Goal: Book appointment/travel/reservation

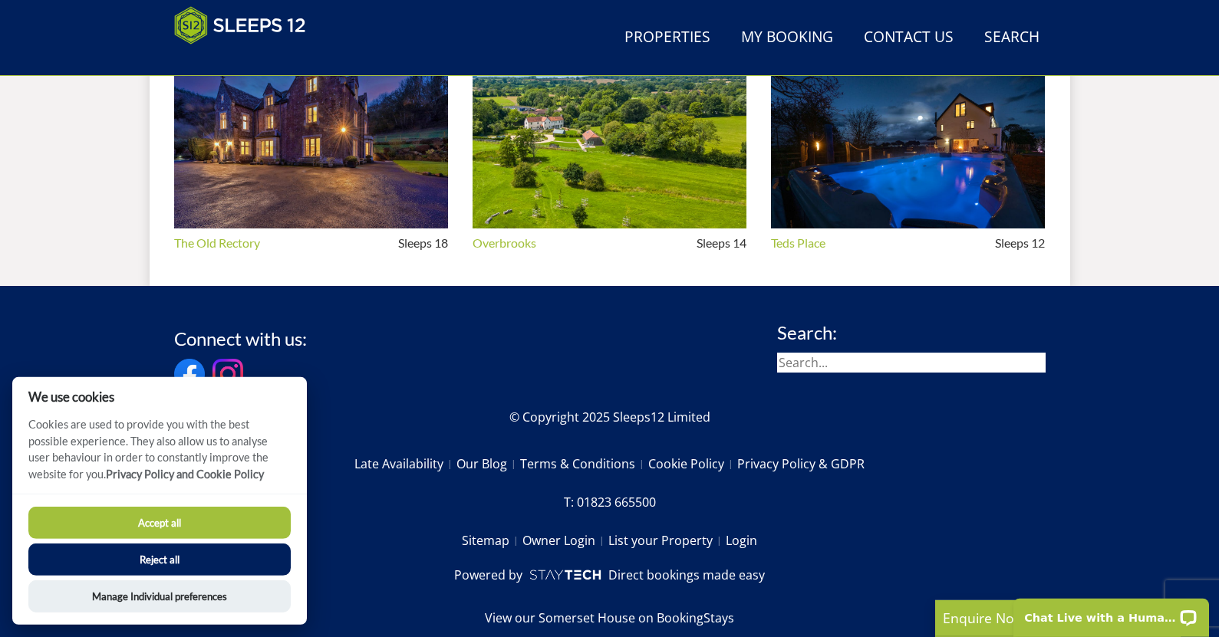
scroll to position [1560, 0]
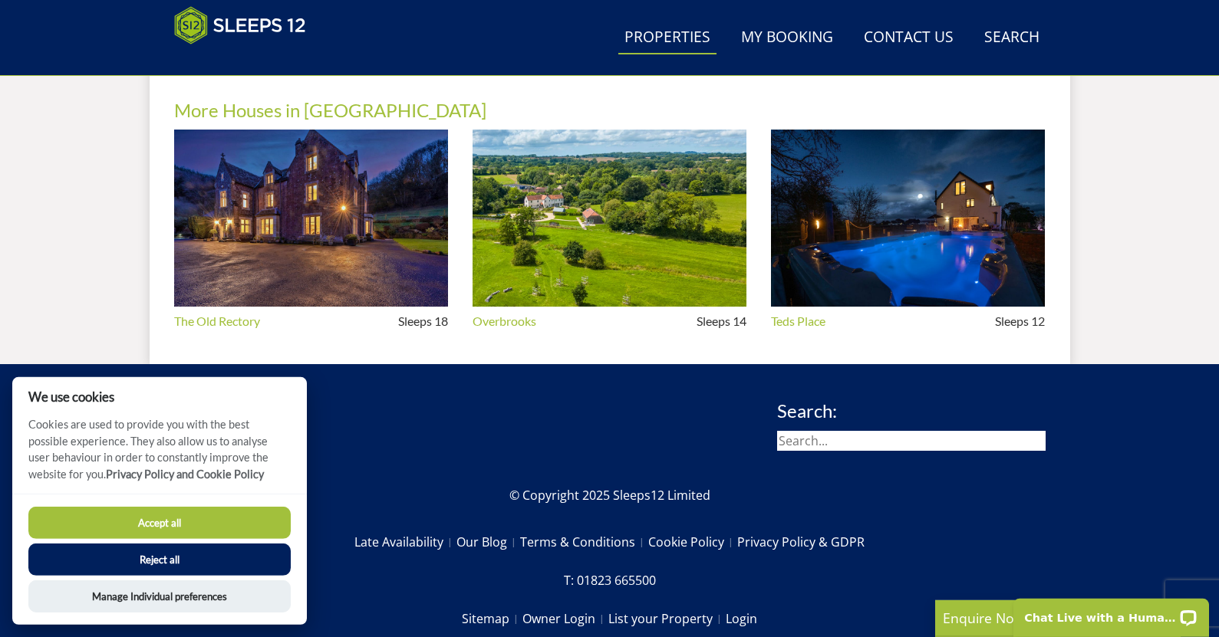
click at [664, 39] on link "Properties" at bounding box center [667, 38] width 98 height 35
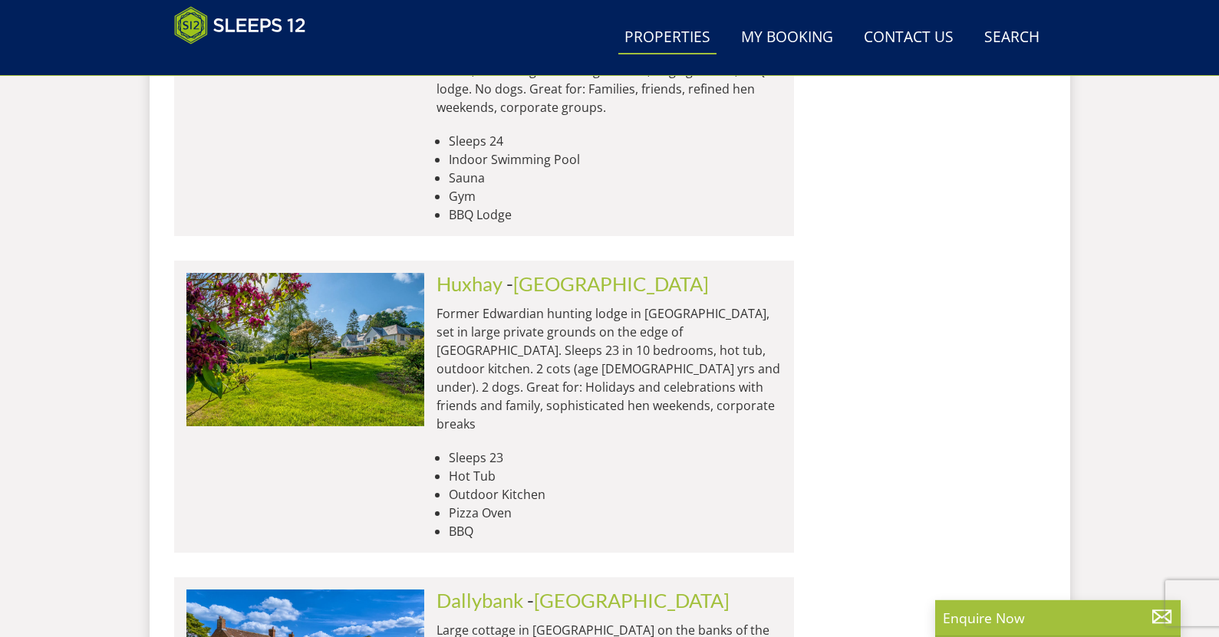
scroll to position [6353, 0]
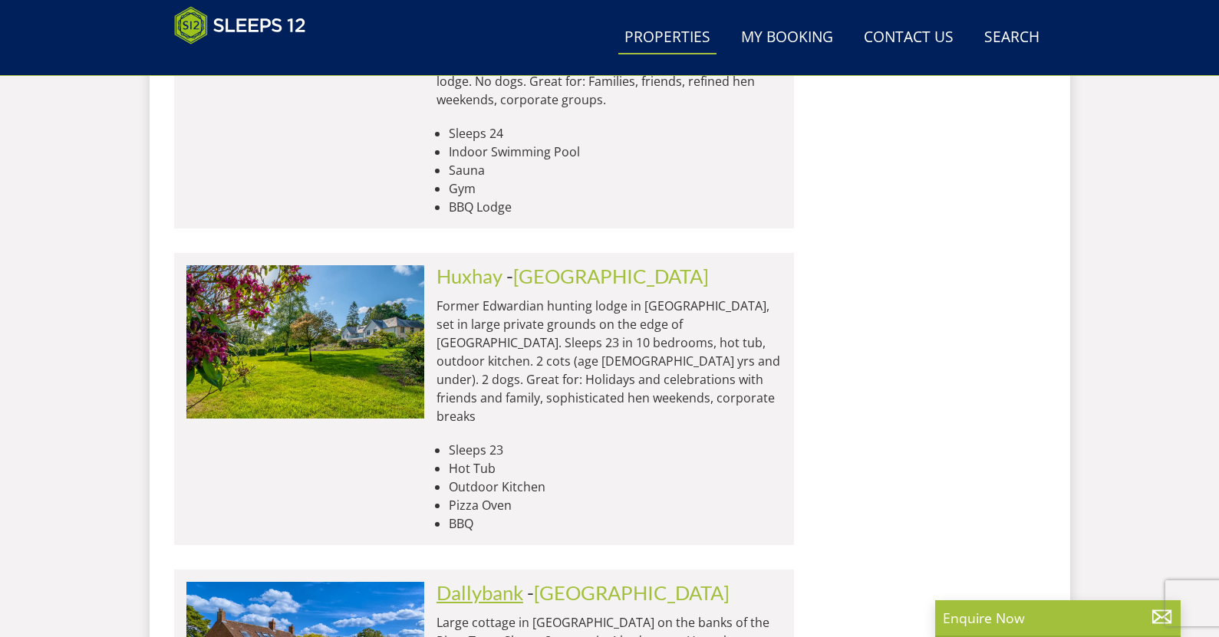
click at [479, 581] on link "Dallybank" at bounding box center [479, 592] width 87 height 23
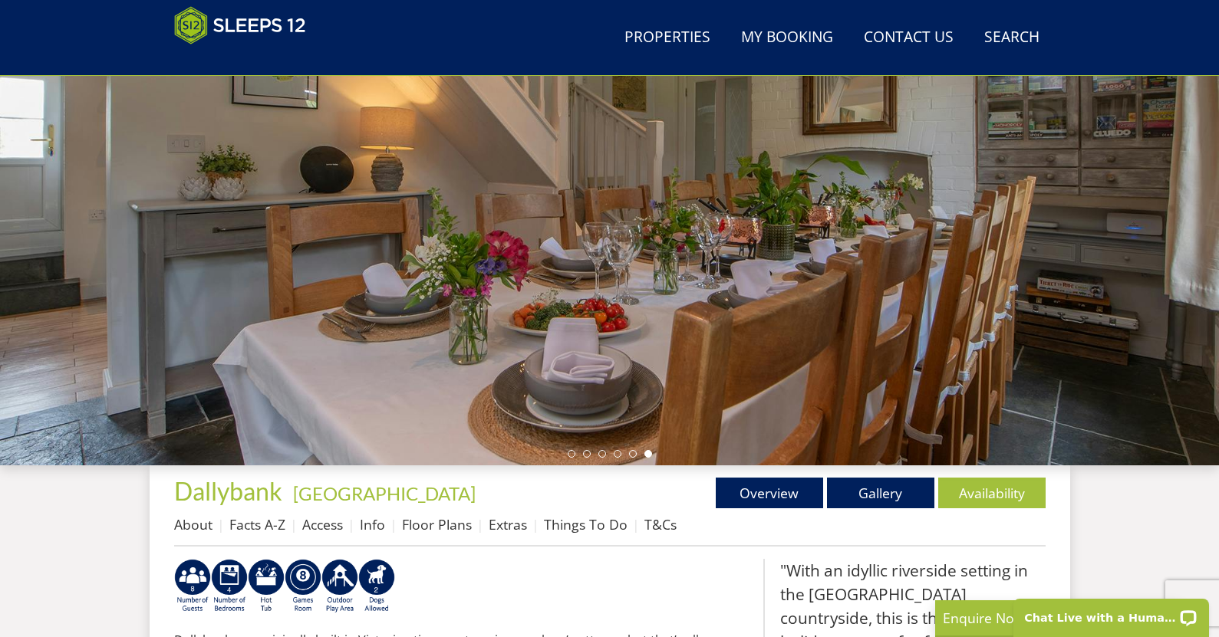
scroll to position [133, 0]
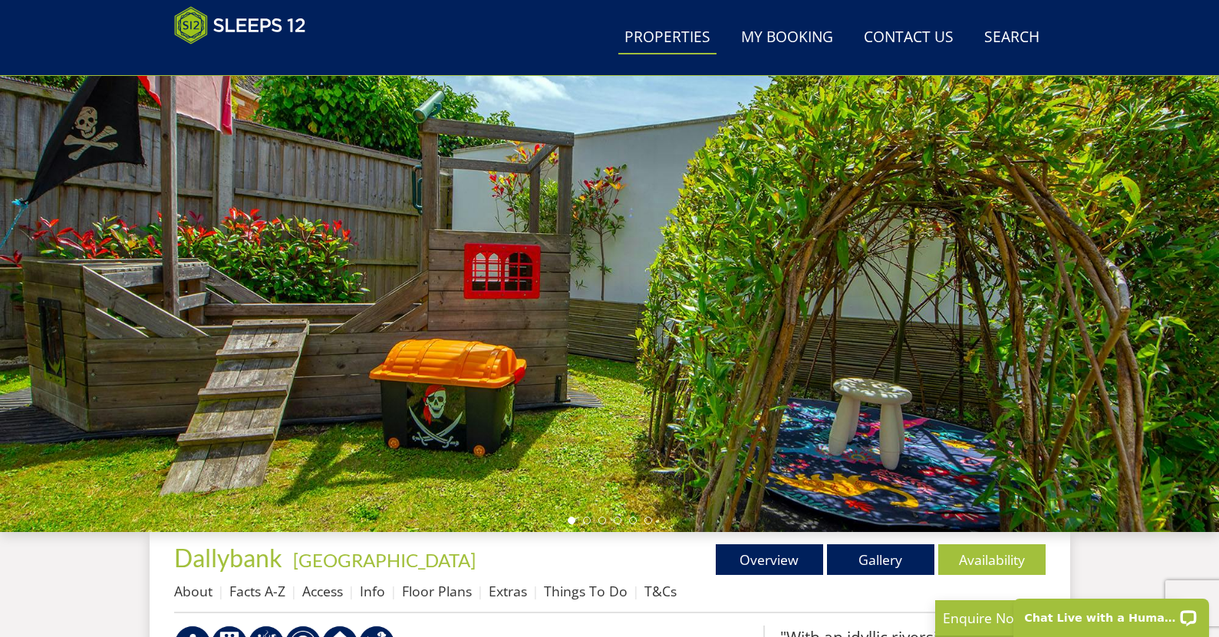
click at [685, 35] on link "Properties" at bounding box center [667, 38] width 98 height 35
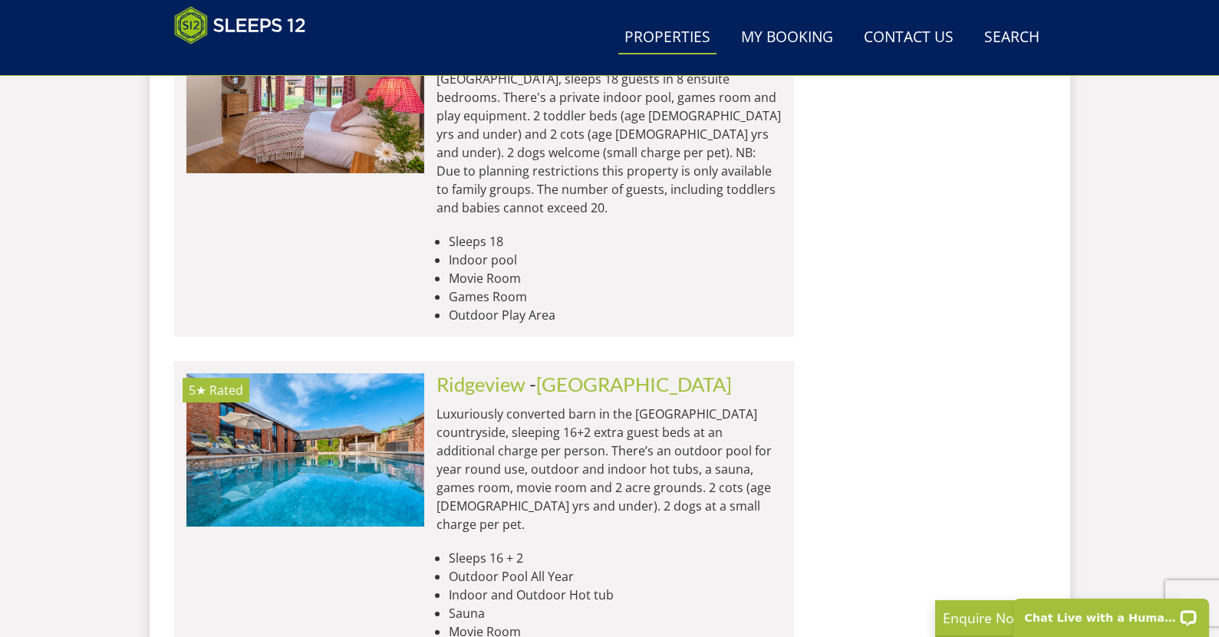
scroll to position [5921, 0]
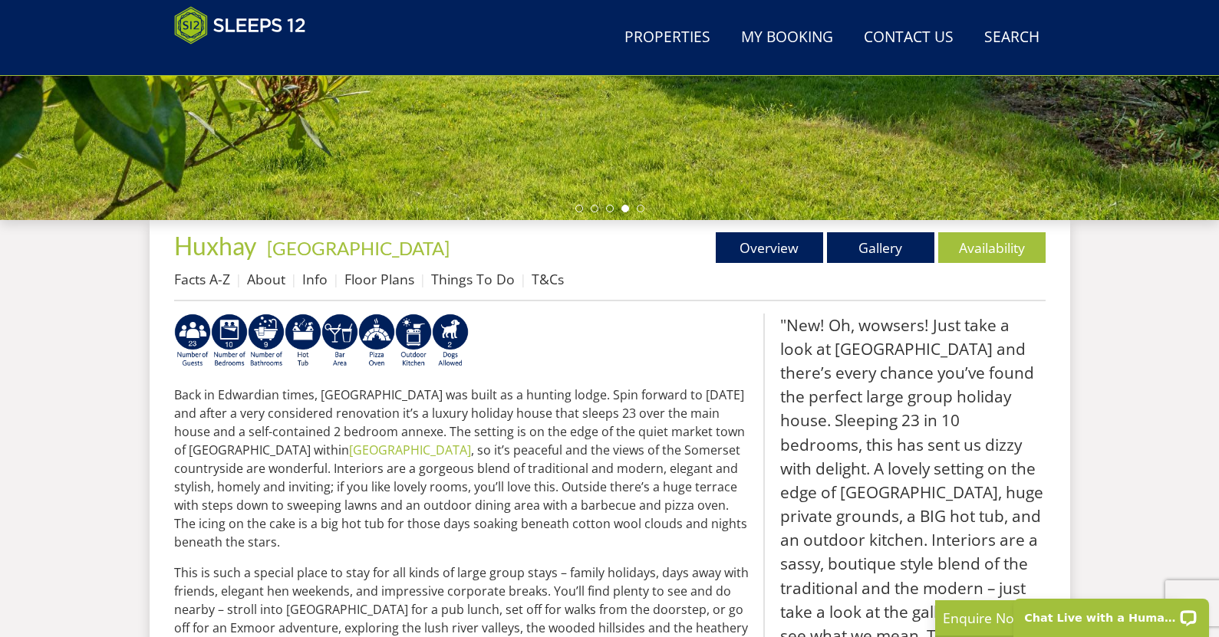
scroll to position [210, 0]
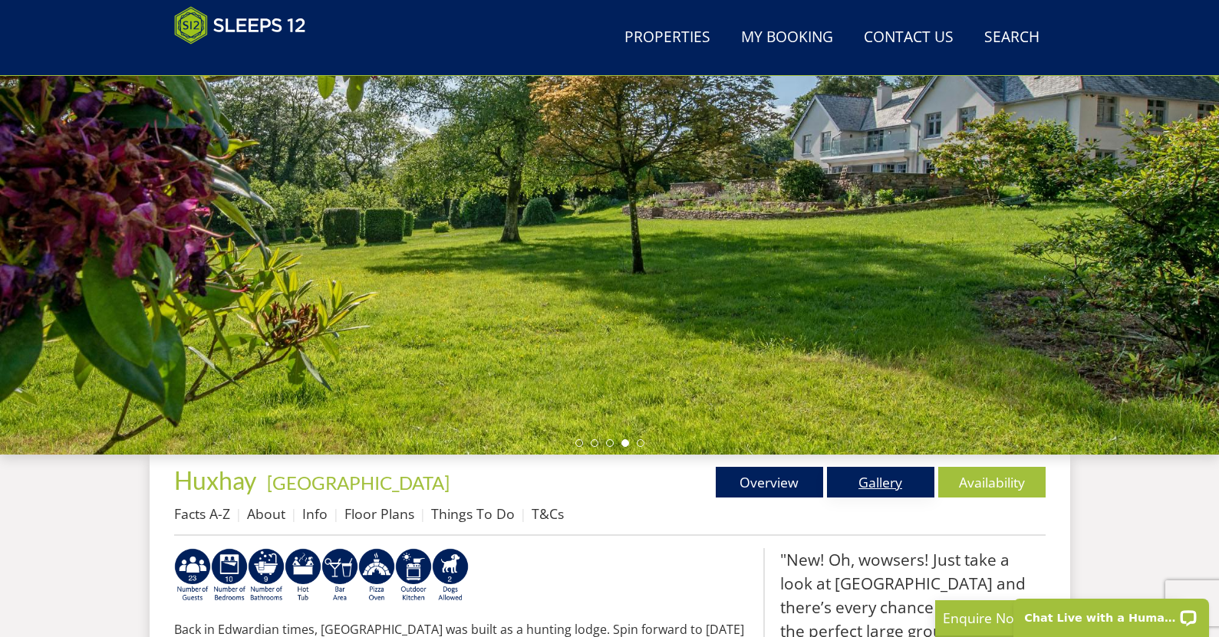
click at [907, 486] on link "Gallery" at bounding box center [880, 482] width 107 height 31
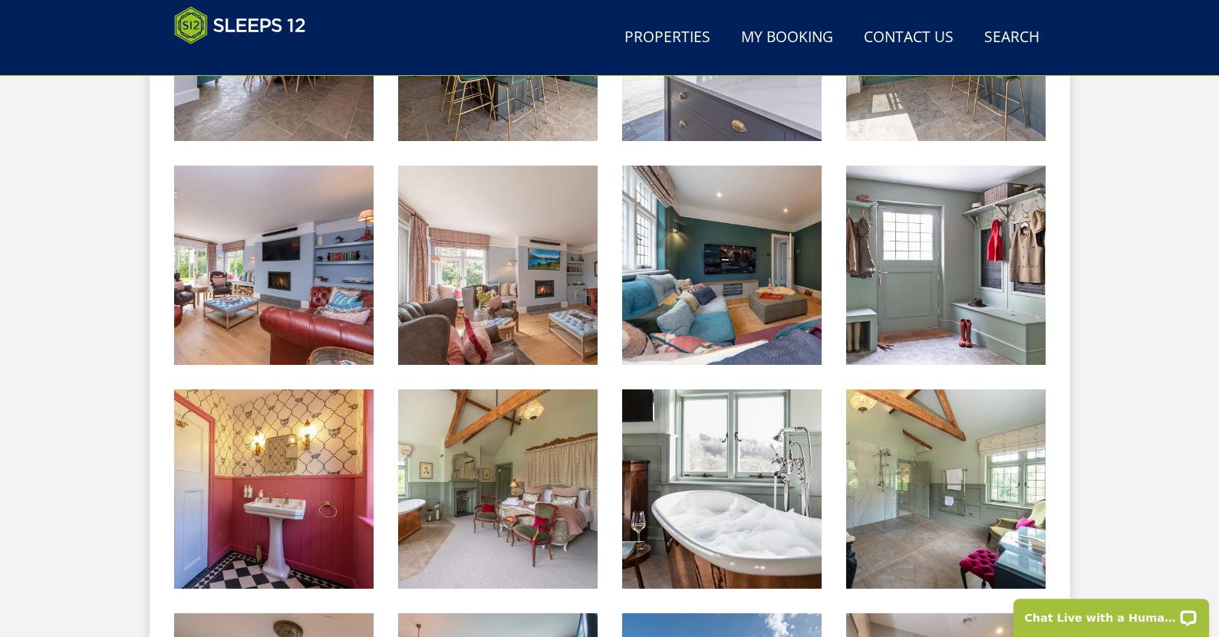
scroll to position [1267, 0]
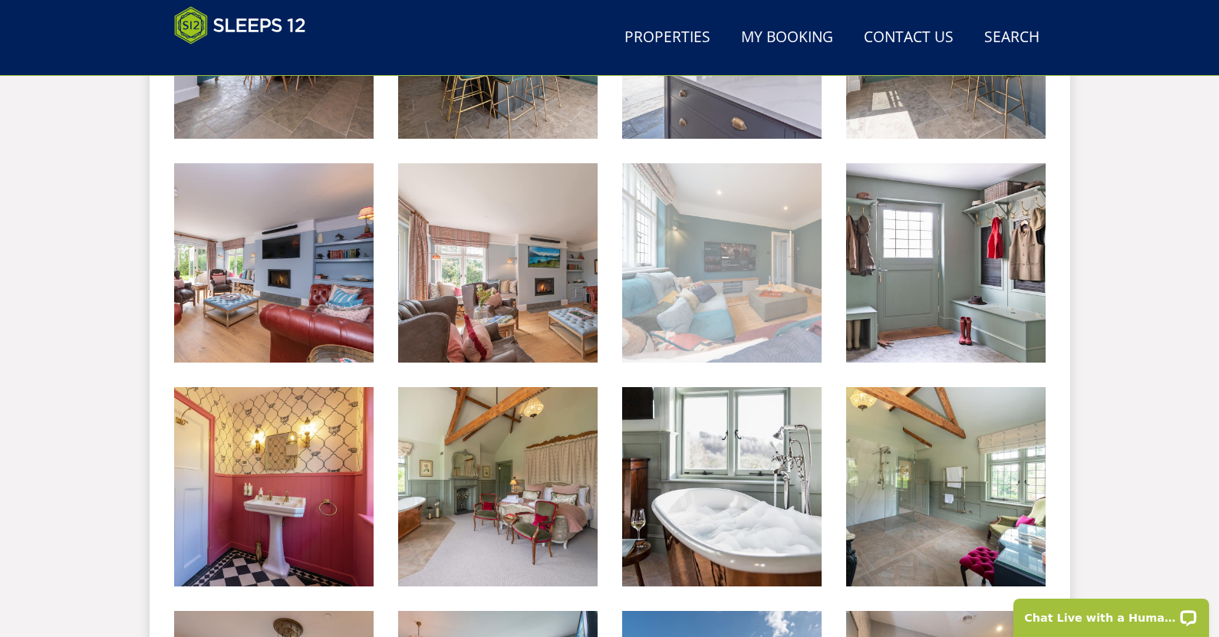
click at [746, 308] on img at bounding box center [721, 262] width 199 height 199
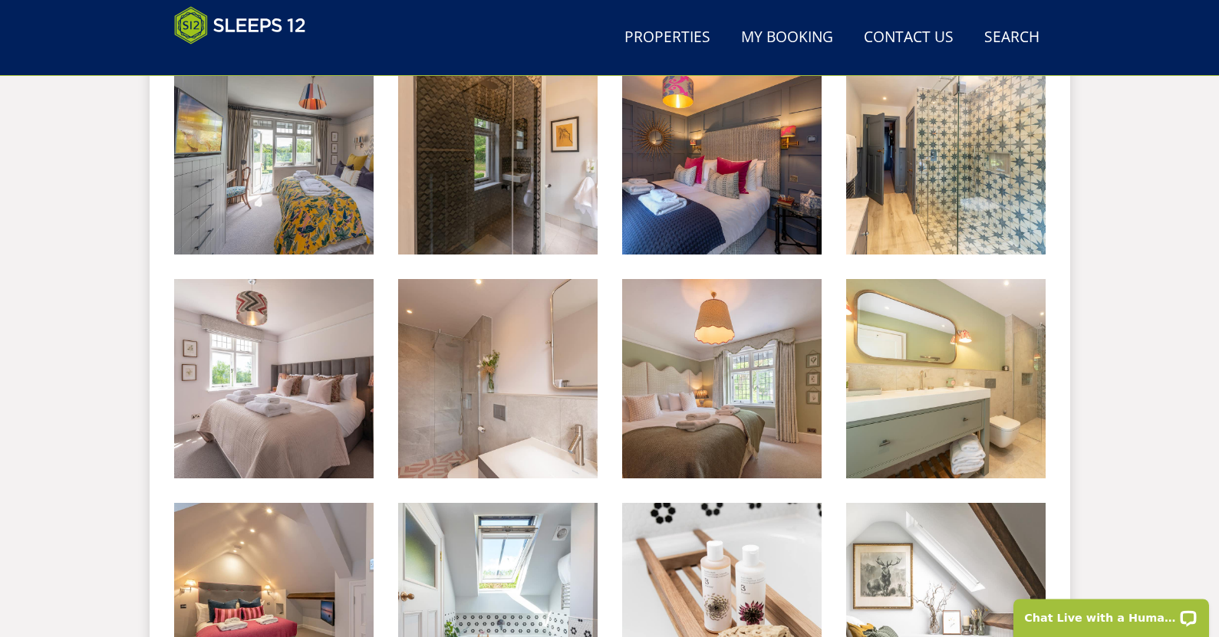
scroll to position [2050, 0]
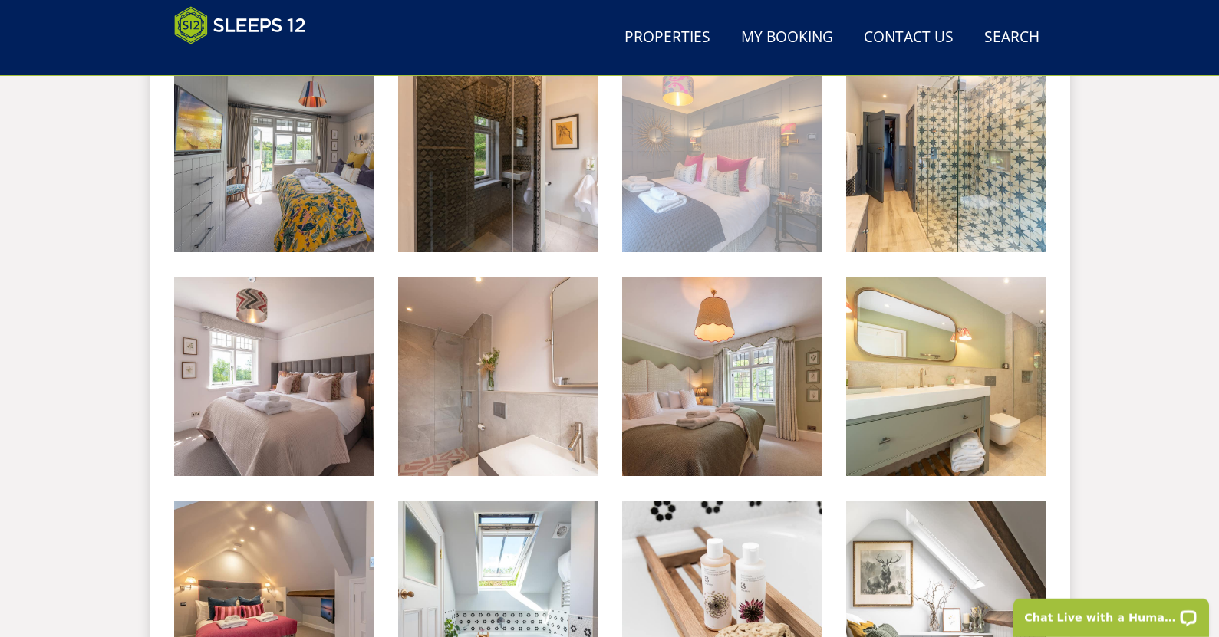
click at [726, 231] on img at bounding box center [721, 152] width 199 height 199
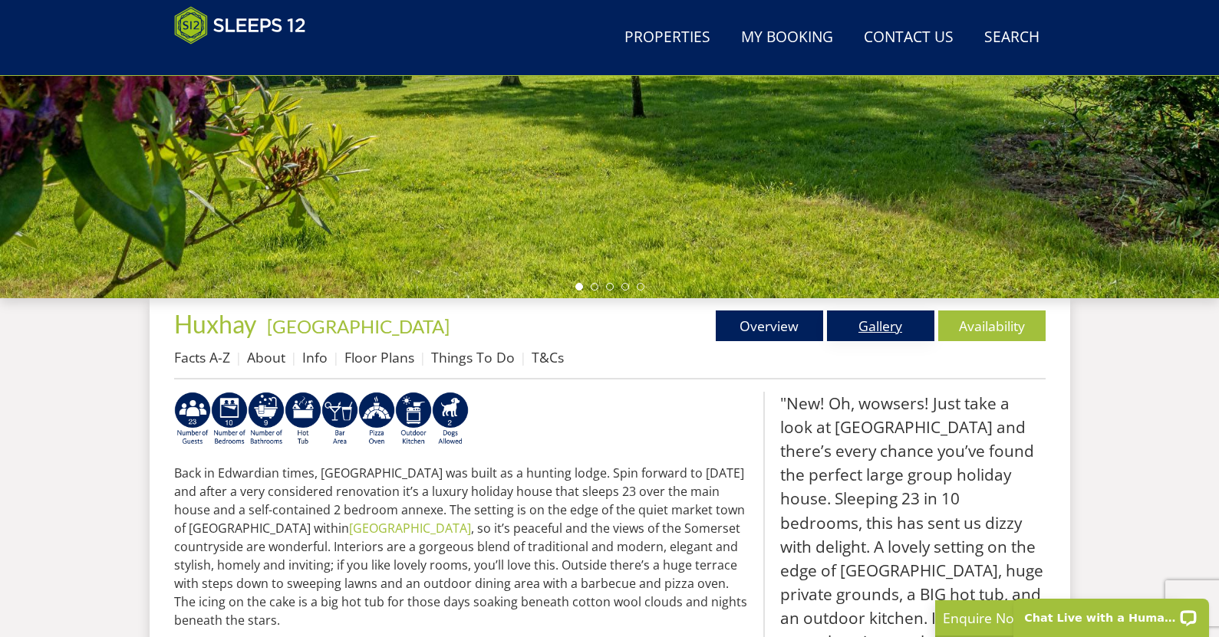
click at [877, 326] on link "Gallery" at bounding box center [880, 326] width 107 height 31
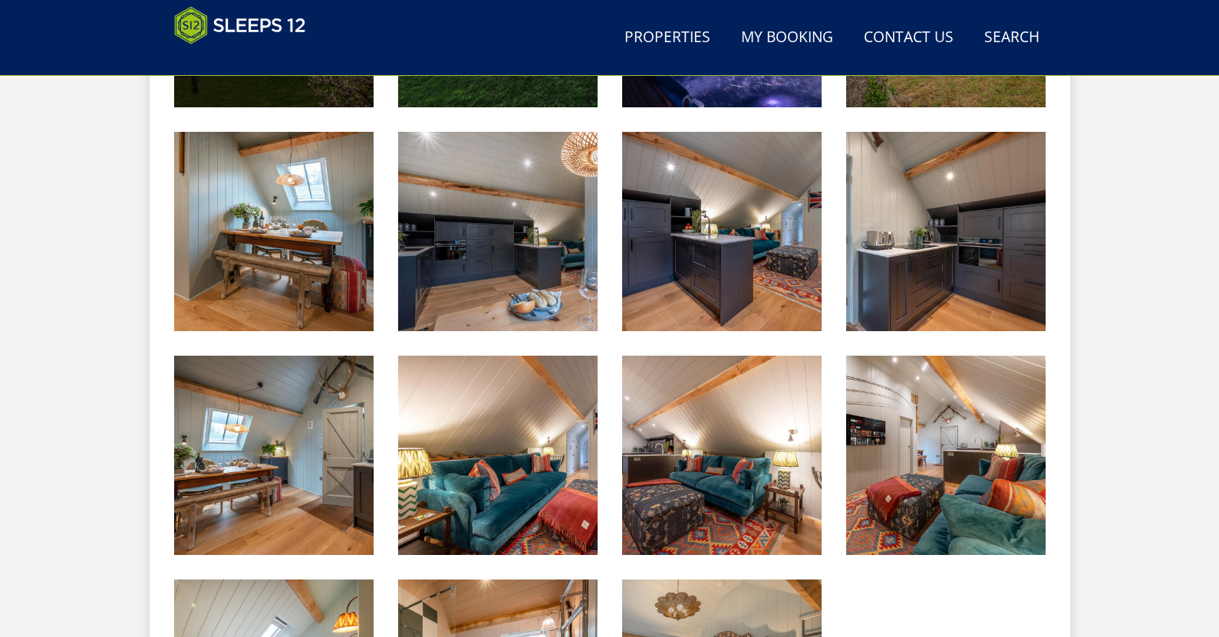
scroll to position [2778, 0]
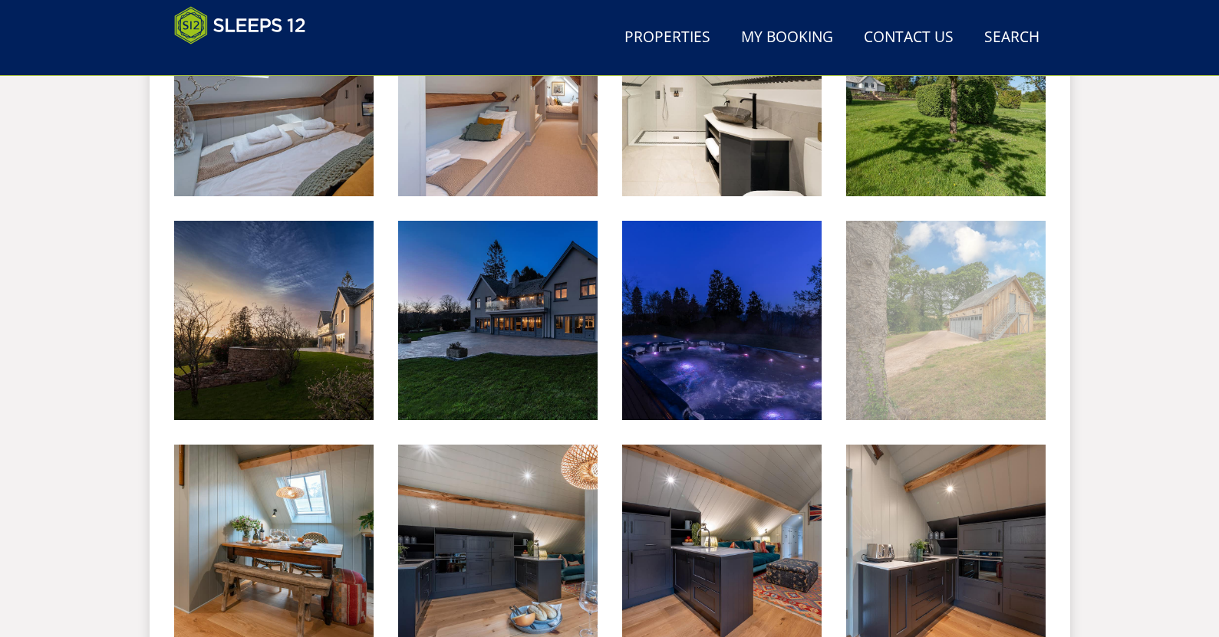
click at [1012, 345] on img at bounding box center [945, 320] width 199 height 199
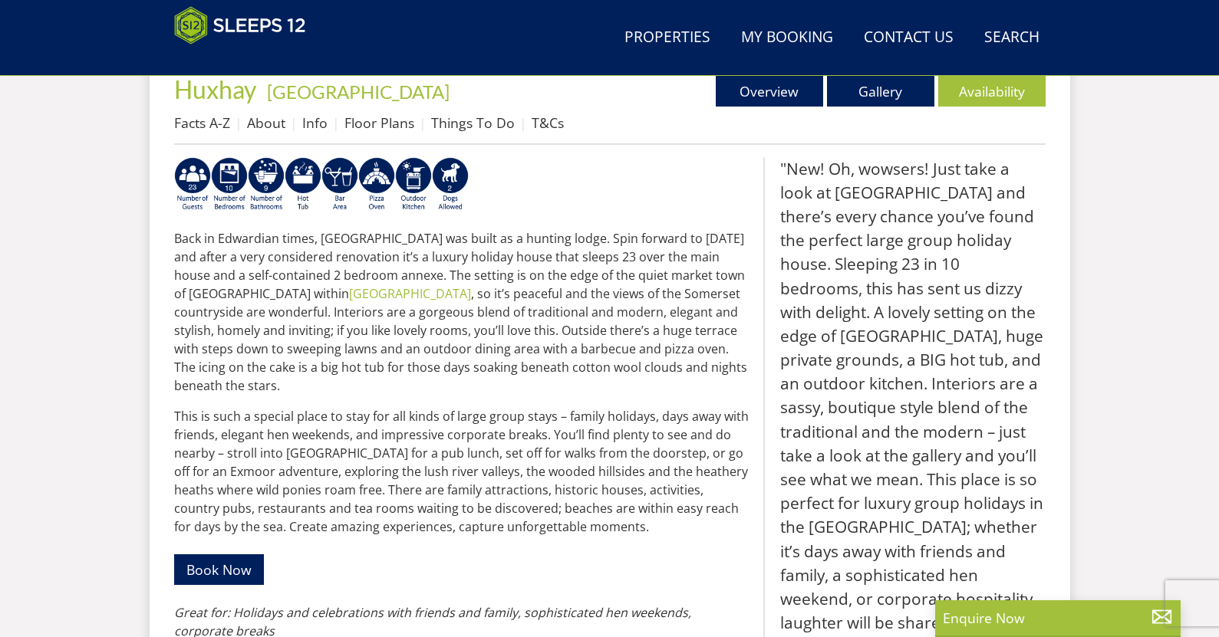
scroll to position [445, 0]
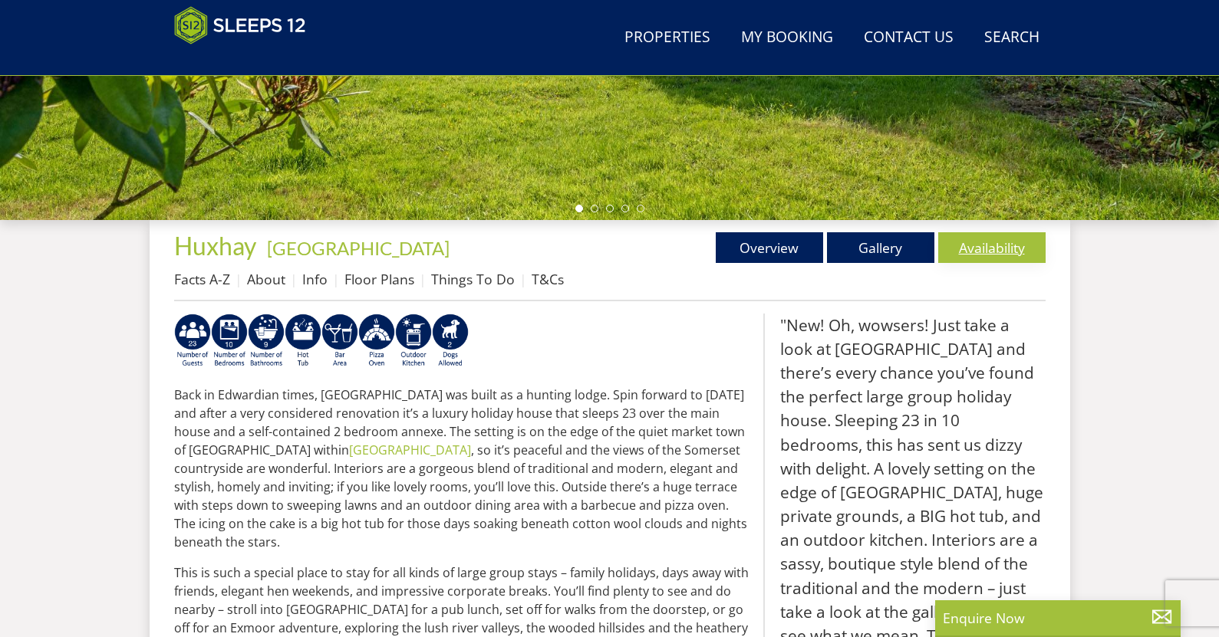
click at [1007, 245] on link "Availability" at bounding box center [991, 247] width 107 height 31
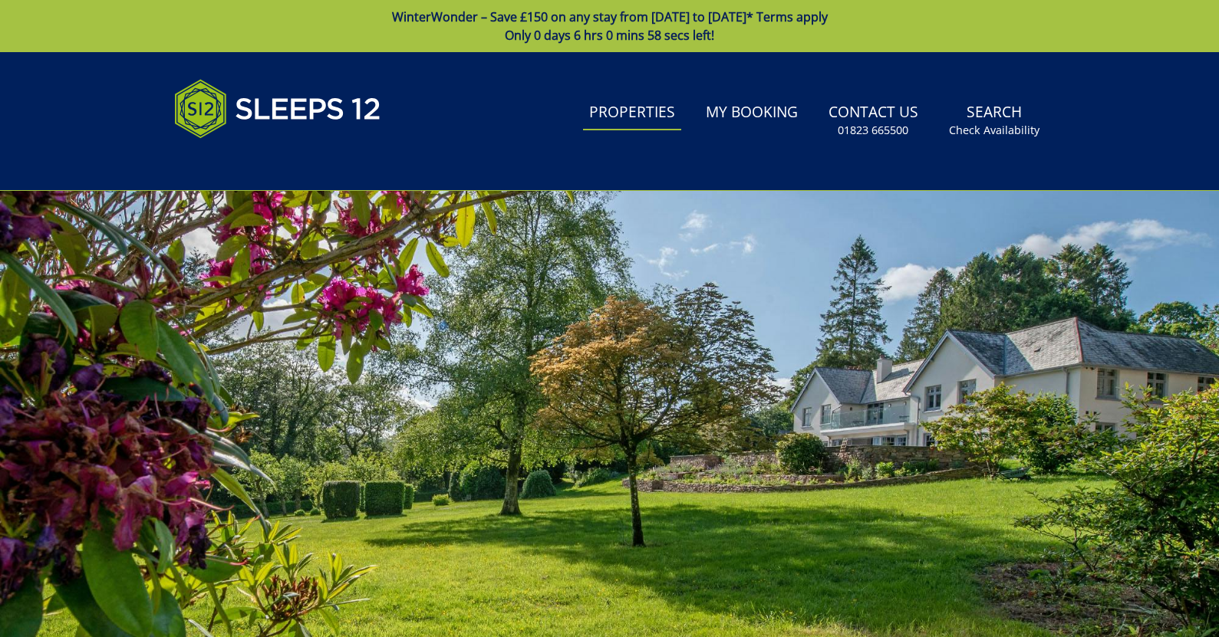
click at [641, 115] on link "Properties" at bounding box center [632, 113] width 98 height 35
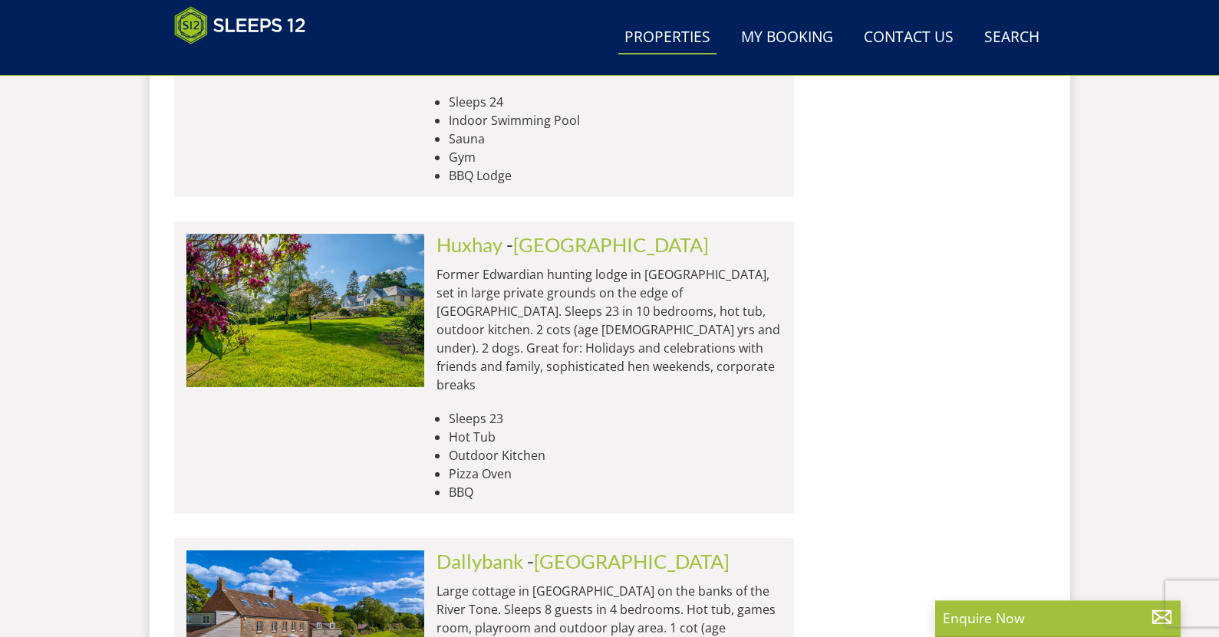
scroll to position [6235, 0]
